Goal: Check status: Verify the current state of an ongoing process or item

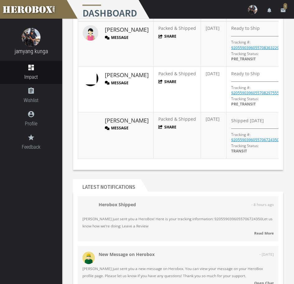
scroll to position [93, 0]
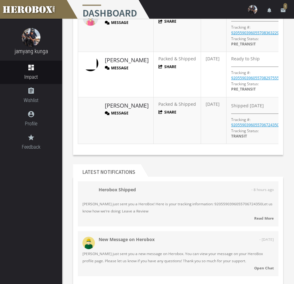
drag, startPoint x: 114, startPoint y: 175, endPoint x: 76, endPoint y: 157, distance: 41.4
click at [76, 157] on div "Donations Share Total Donations: 3 Supporting Sponsors: 3 Total Donated Estimat…" at bounding box center [177, 47] width 219 height 225
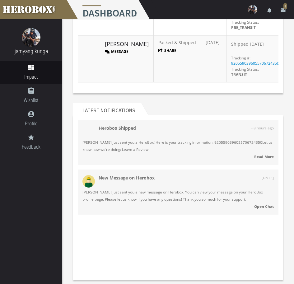
scroll to position [155, 0]
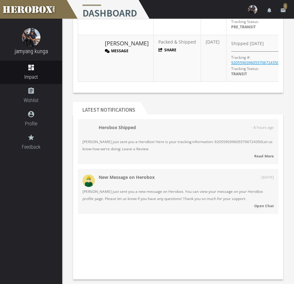
drag, startPoint x: 151, startPoint y: 141, endPoint x: 186, endPoint y: 145, distance: 34.7
click at [186, 145] on span "[PERSON_NAME] just sent you a HeroBox! Here is your tracking information: 92055…" at bounding box center [177, 145] width 191 height 14
click at [181, 147] on span "[PERSON_NAME] just sent you a HeroBox! Here is your tracking information: 92055…" at bounding box center [177, 145] width 191 height 14
drag, startPoint x: 102, startPoint y: 146, endPoint x: 164, endPoint y: 149, distance: 61.9
click at [164, 149] on span "[PERSON_NAME] just sent you a HeroBox! Here is your tracking information: 92055…" at bounding box center [177, 145] width 191 height 14
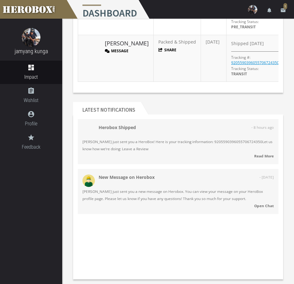
click at [169, 149] on span "[PERSON_NAME] just sent you a HeroBox! Here is your tracking information: 92055…" at bounding box center [177, 145] width 191 height 14
drag, startPoint x: 251, startPoint y: 127, endPoint x: 280, endPoint y: 128, distance: 28.9
click at [280, 128] on div "Herobox Shipped - 8 hours ago [PERSON_NAME] just sent you a HeroBox! Here is yo…" at bounding box center [178, 196] width 210 height 155
click at [263, 132] on div "Herobox Shipped - 8 hours ago [PERSON_NAME] just sent you a HeroBox! Here is yo…" at bounding box center [177, 142] width 191 height 36
